Goal: Transaction & Acquisition: Subscribe to service/newsletter

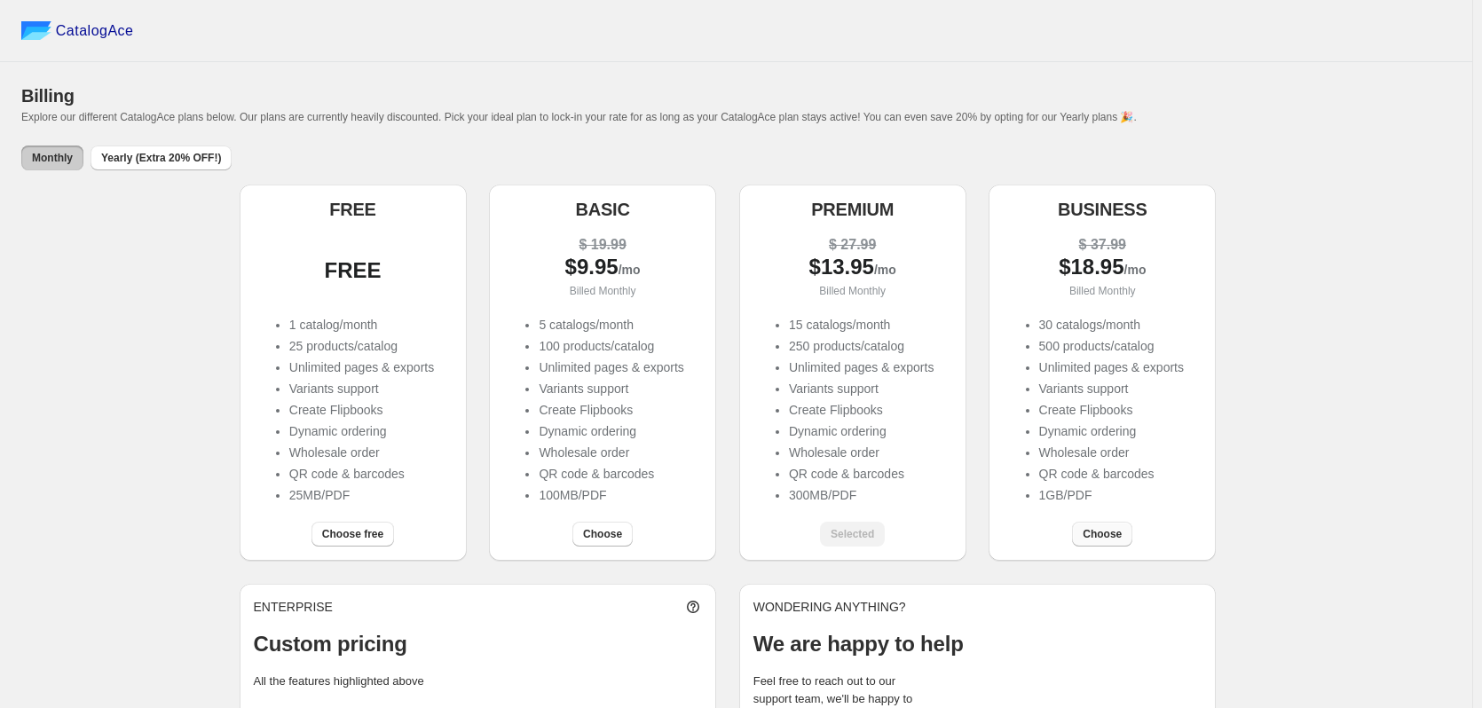
click at [1103, 536] on span "Choose" at bounding box center [1101, 534] width 39 height 14
